Goal: Navigation & Orientation: Find specific page/section

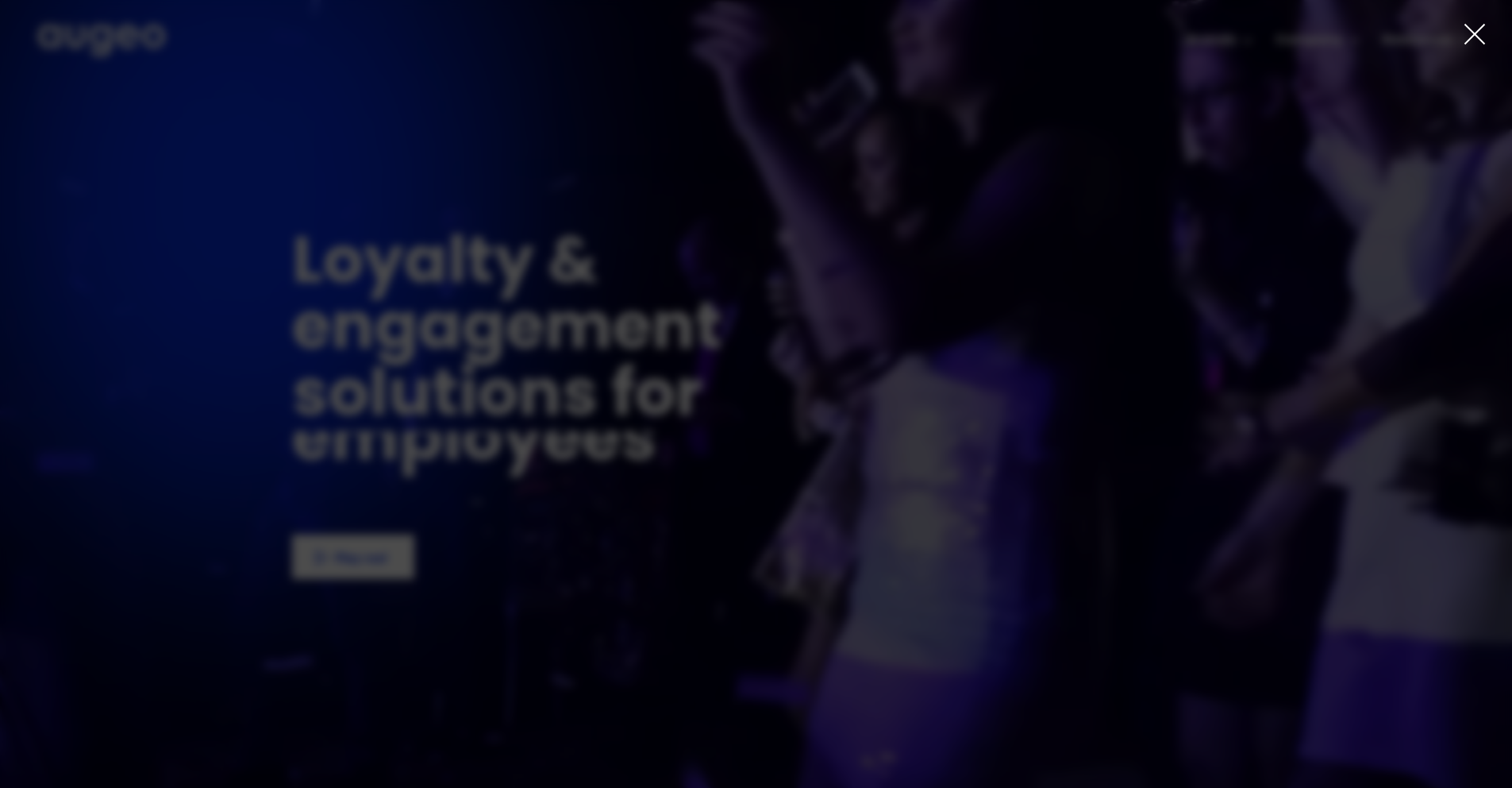
drag, startPoint x: 1334, startPoint y: 44, endPoint x: 1416, endPoint y: 39, distance: 82.2
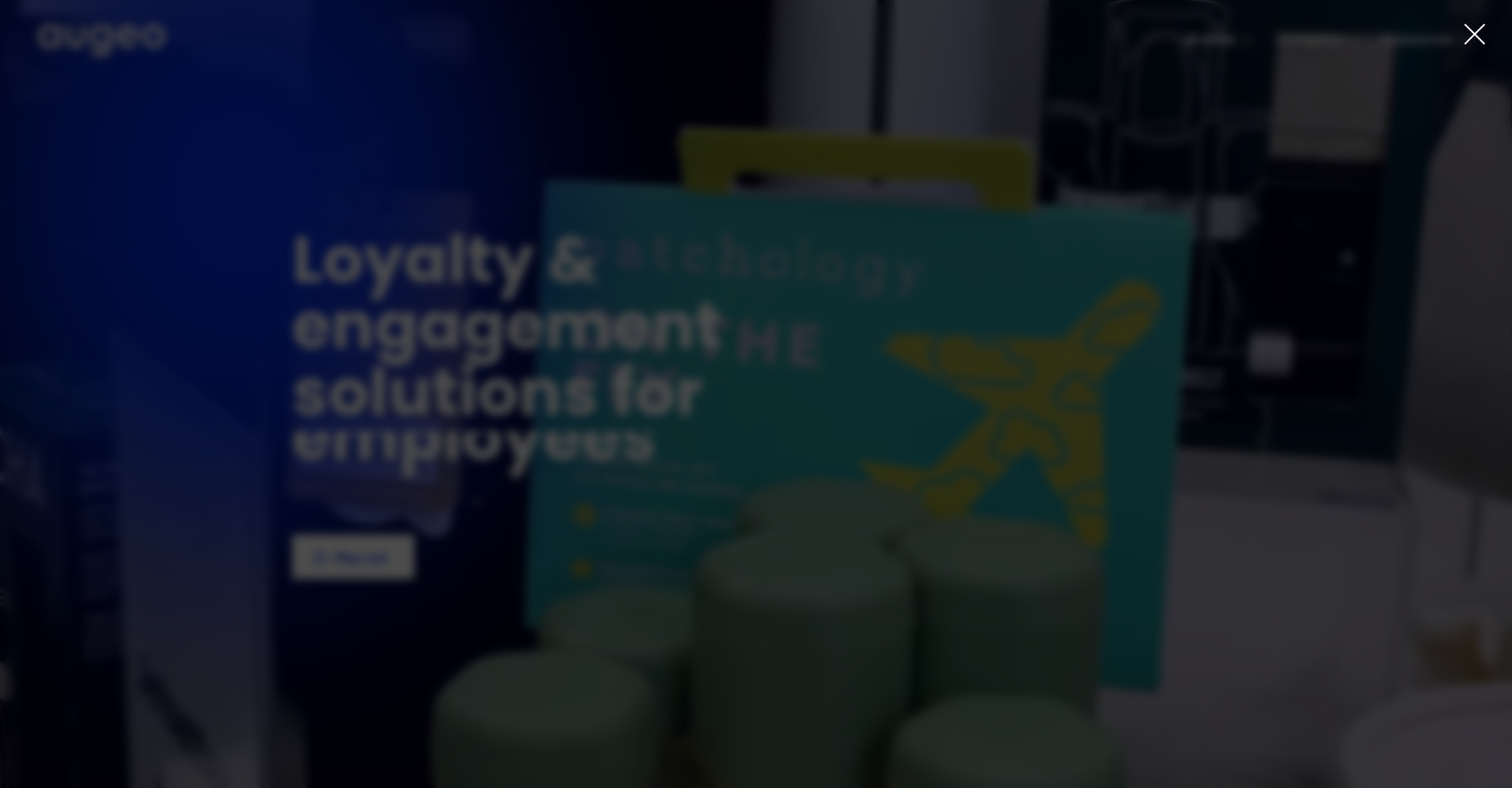
click at [1337, 44] on div at bounding box center [756, 394] width 1512 height 788
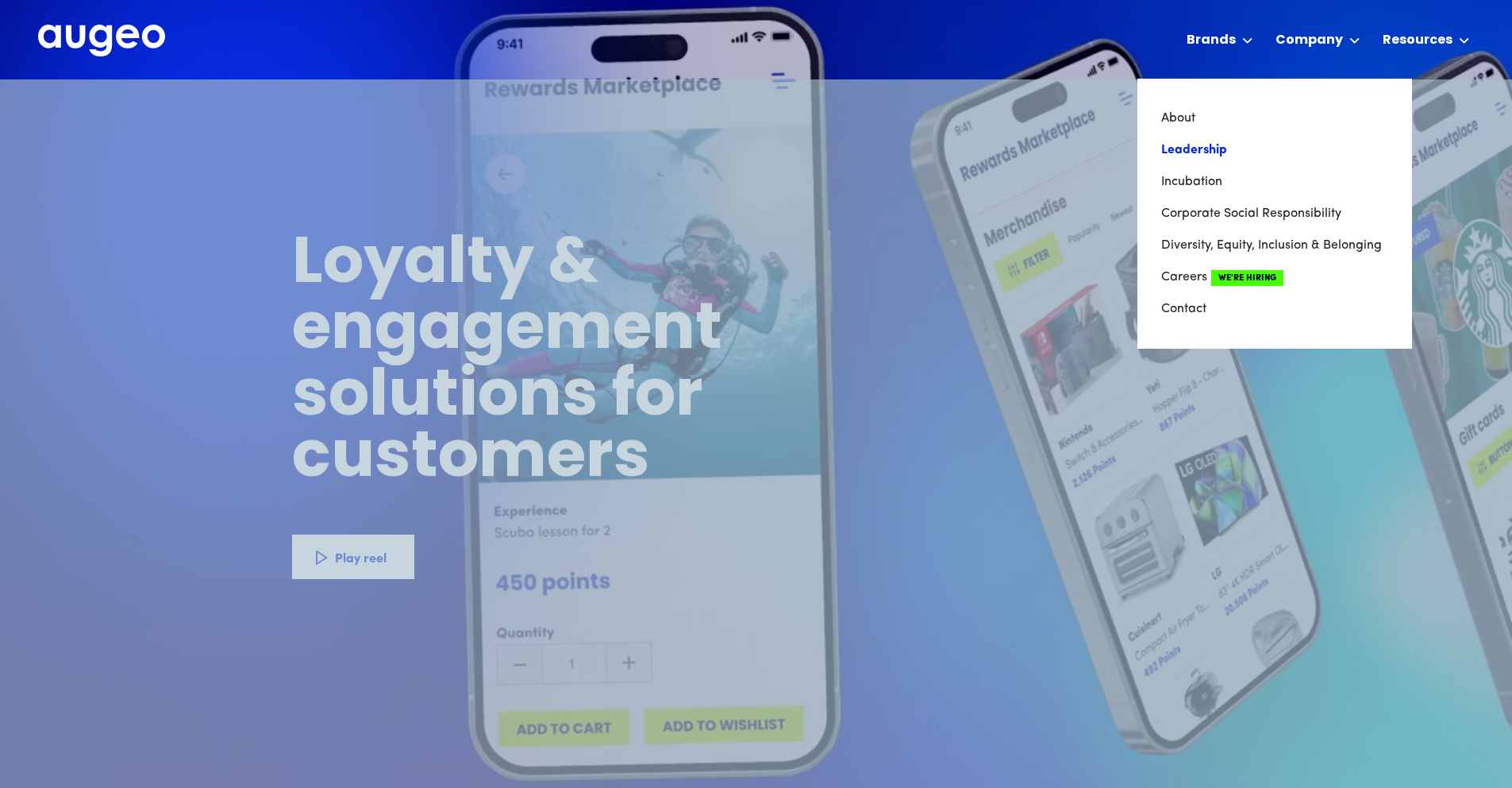
click at [1208, 149] on link "Leadership" at bounding box center [1275, 150] width 227 height 32
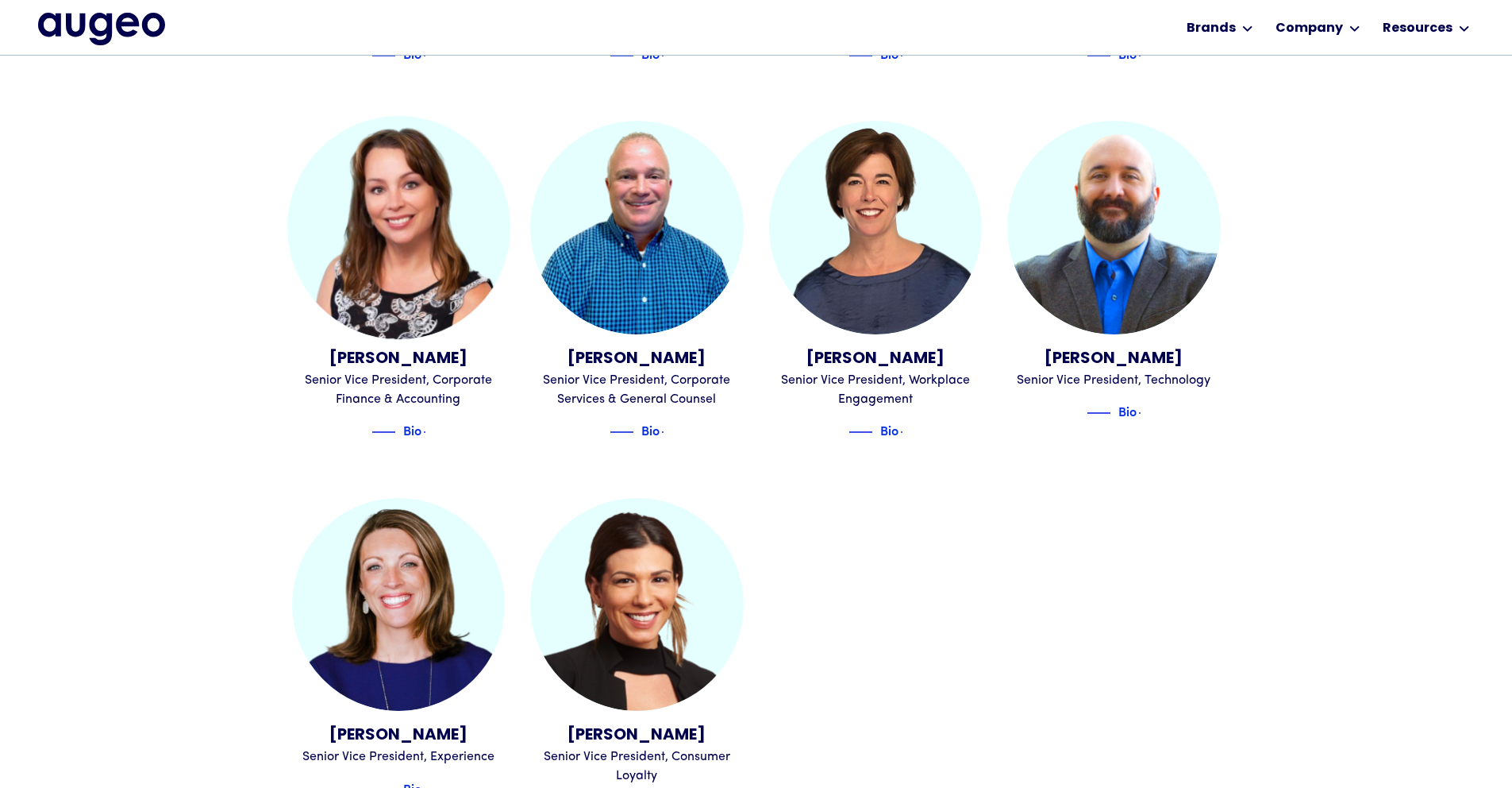
scroll to position [1715, 0]
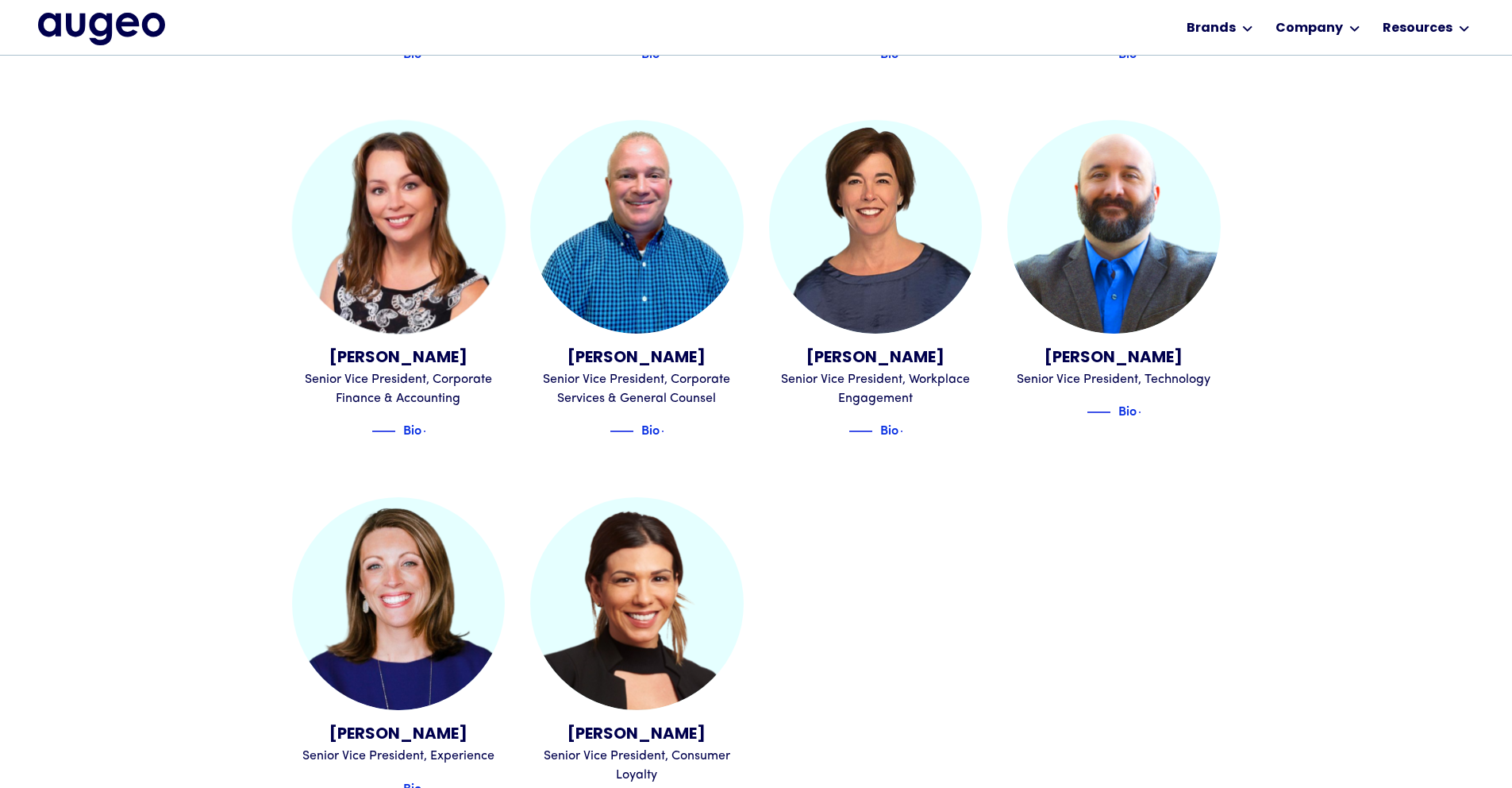
click at [117, 22] on img "home" at bounding box center [101, 29] width 127 height 32
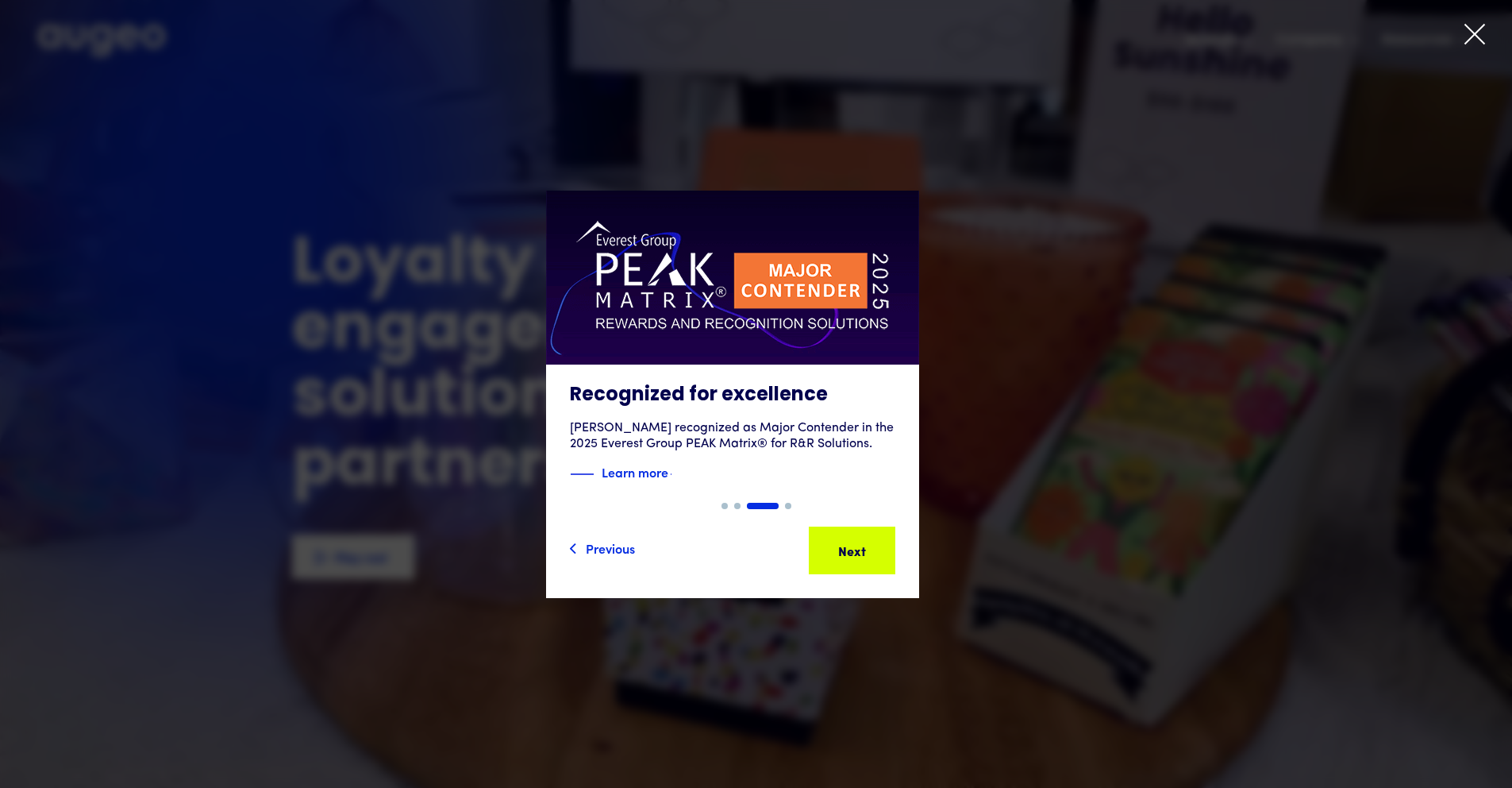
click at [1478, 39] on icon at bounding box center [1474, 34] width 23 height 23
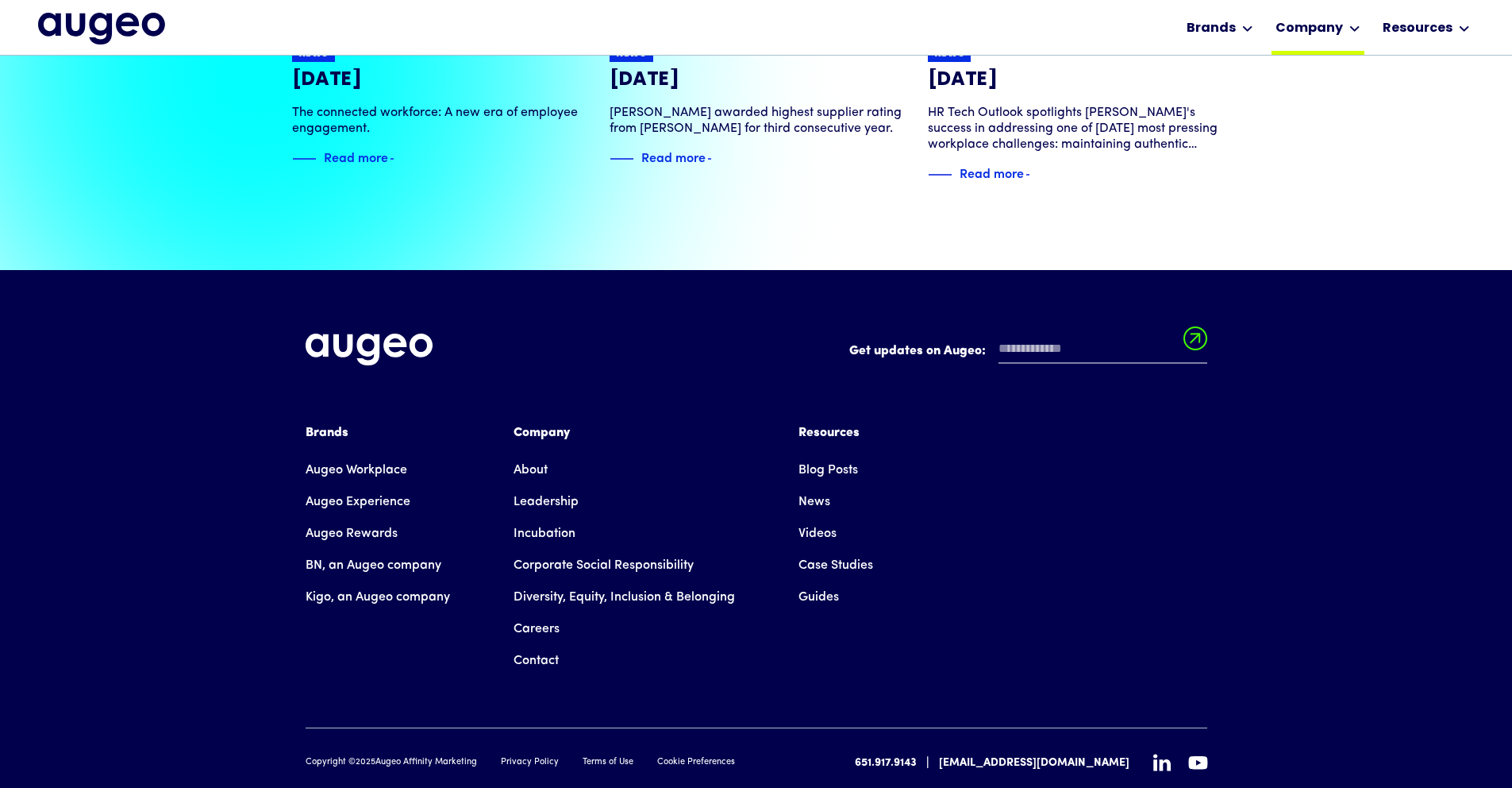
scroll to position [3635, 0]
